Goal: Task Accomplishment & Management: Manage account settings

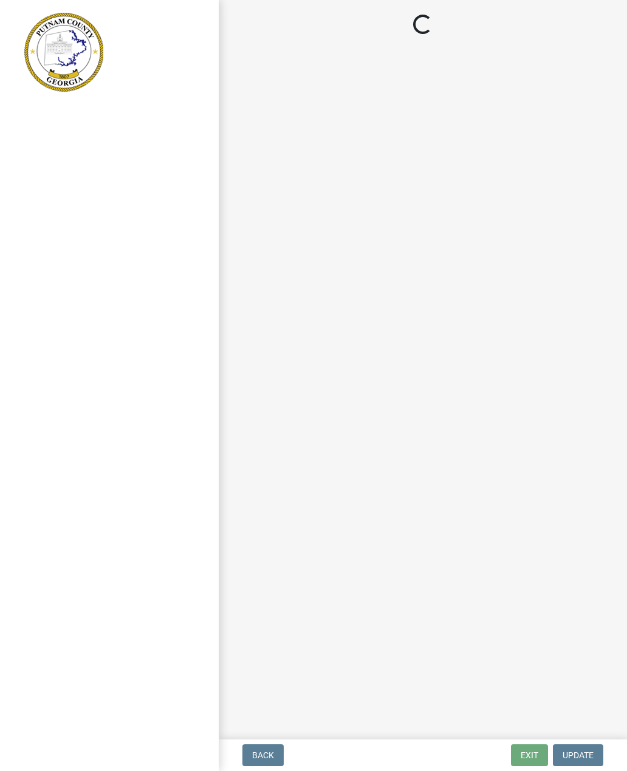
click at [552, 411] on main "Loading..." at bounding box center [423, 367] width 409 height 735
click at [557, 404] on main "Loading..." at bounding box center [423, 367] width 409 height 735
click at [559, 405] on main "Loading..." at bounding box center [423, 367] width 409 height 735
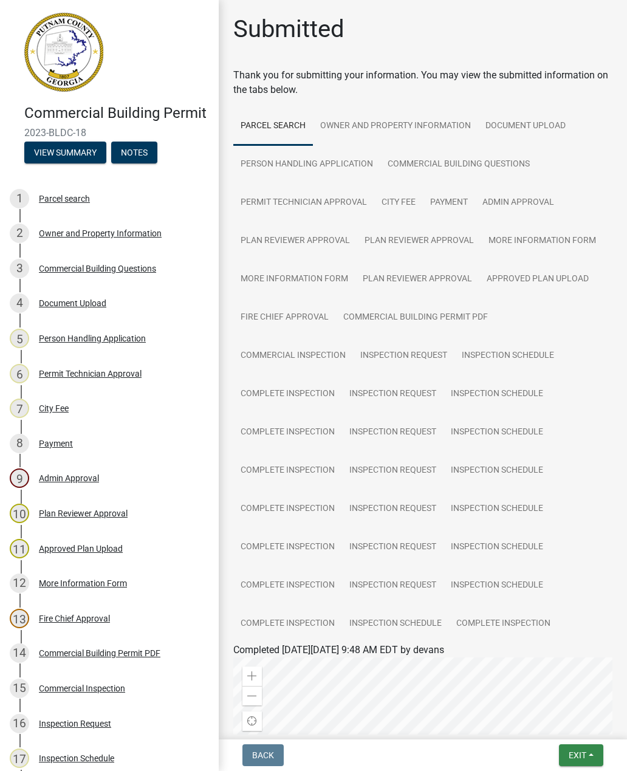
click at [576, 753] on span "Exit" at bounding box center [578, 756] width 18 height 10
click at [559, 719] on button "Save & Exit" at bounding box center [555, 723] width 97 height 29
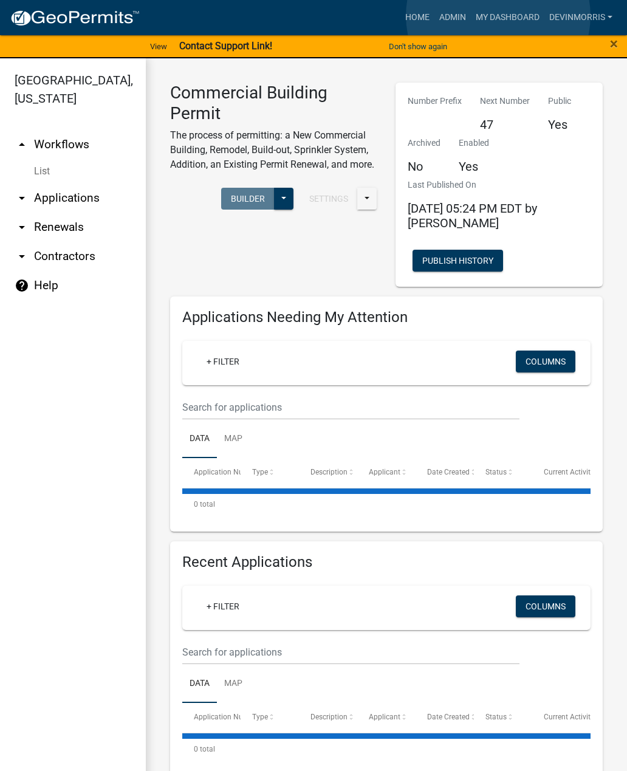
click at [499, 16] on link "My Dashboard" at bounding box center [508, 17] width 74 height 23
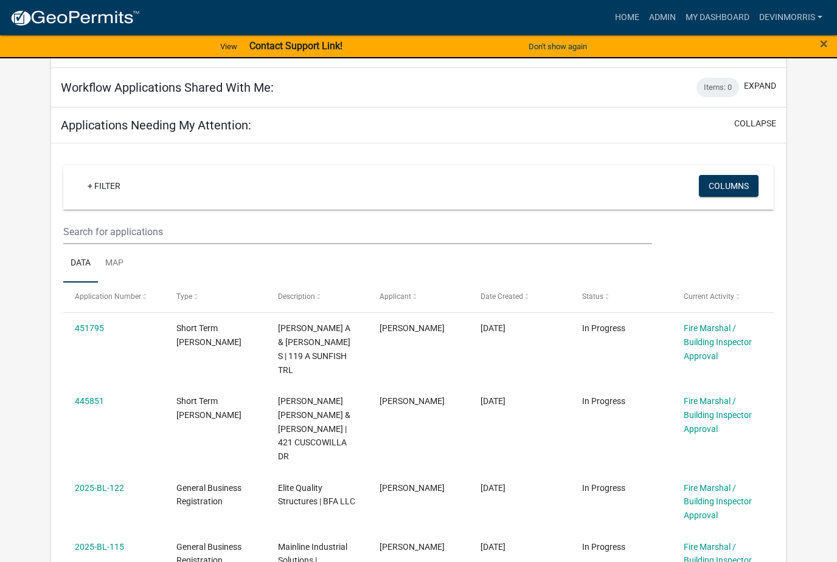
scroll to position [129, 0]
